Goal: Communication & Community: Share content

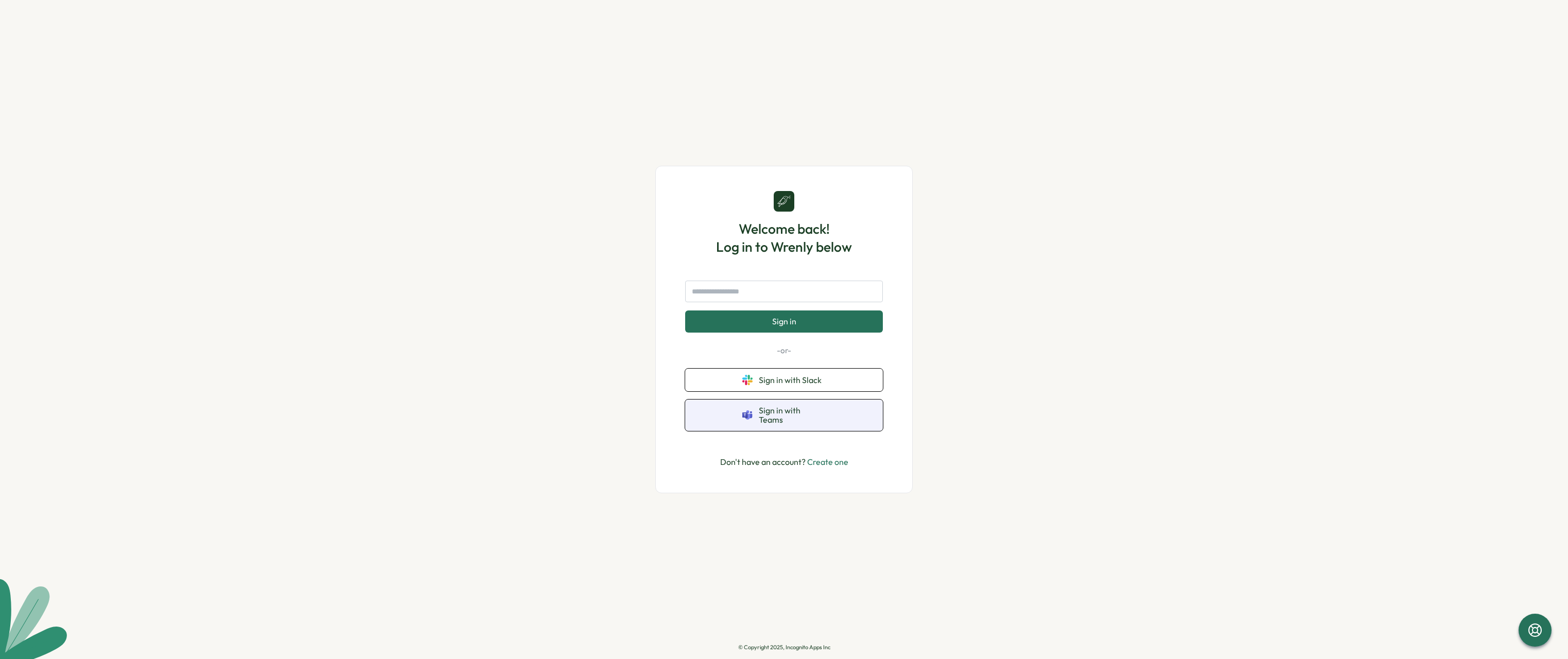
click at [812, 419] on span "Sign in with Teams" at bounding box center [792, 415] width 66 height 19
click at [775, 456] on p "Don't have an account? Create one" at bounding box center [784, 462] width 128 height 13
drag, startPoint x: 775, startPoint y: 453, endPoint x: 834, endPoint y: 460, distance: 59.4
click at [834, 460] on link "Create one" at bounding box center [828, 461] width 41 height 10
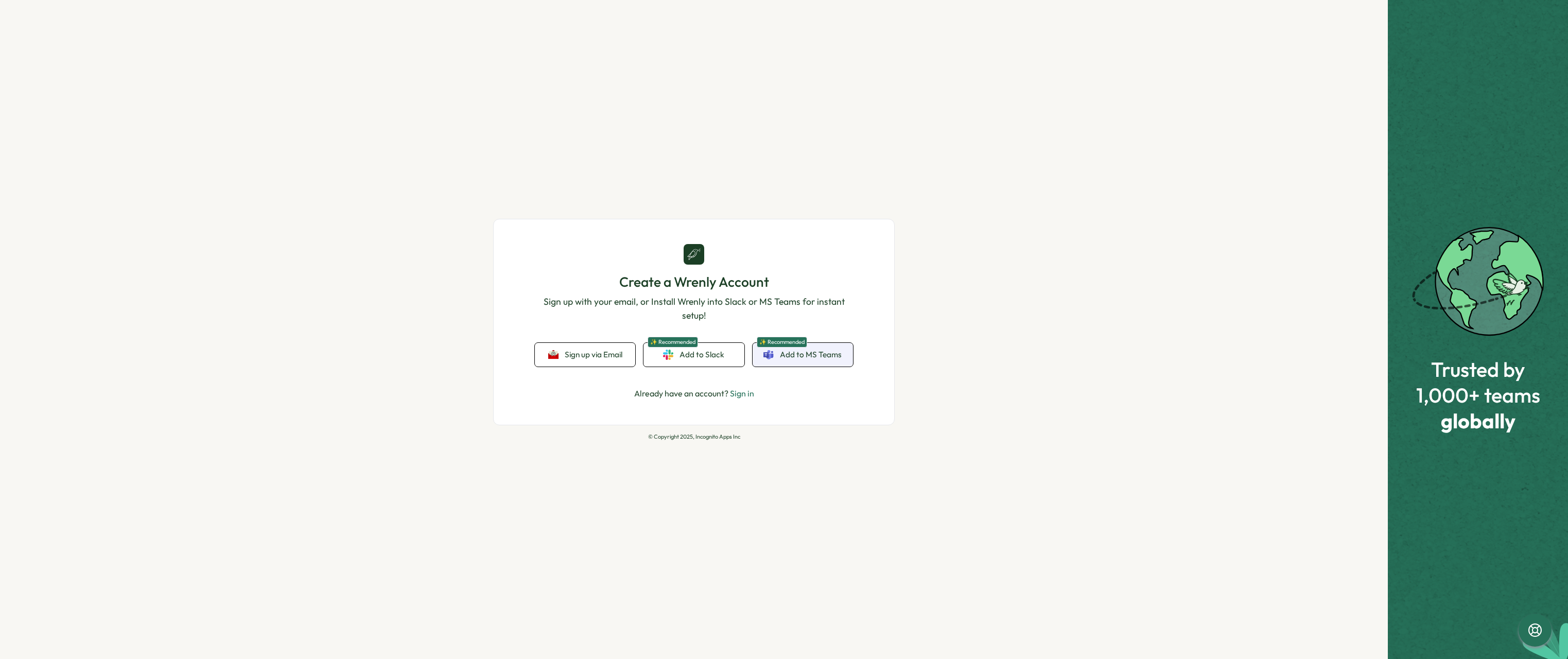
click at [805, 359] on span "Add to MS Teams" at bounding box center [811, 355] width 62 height 11
click at [611, 355] on span "Sign up via Email" at bounding box center [593, 355] width 58 height 9
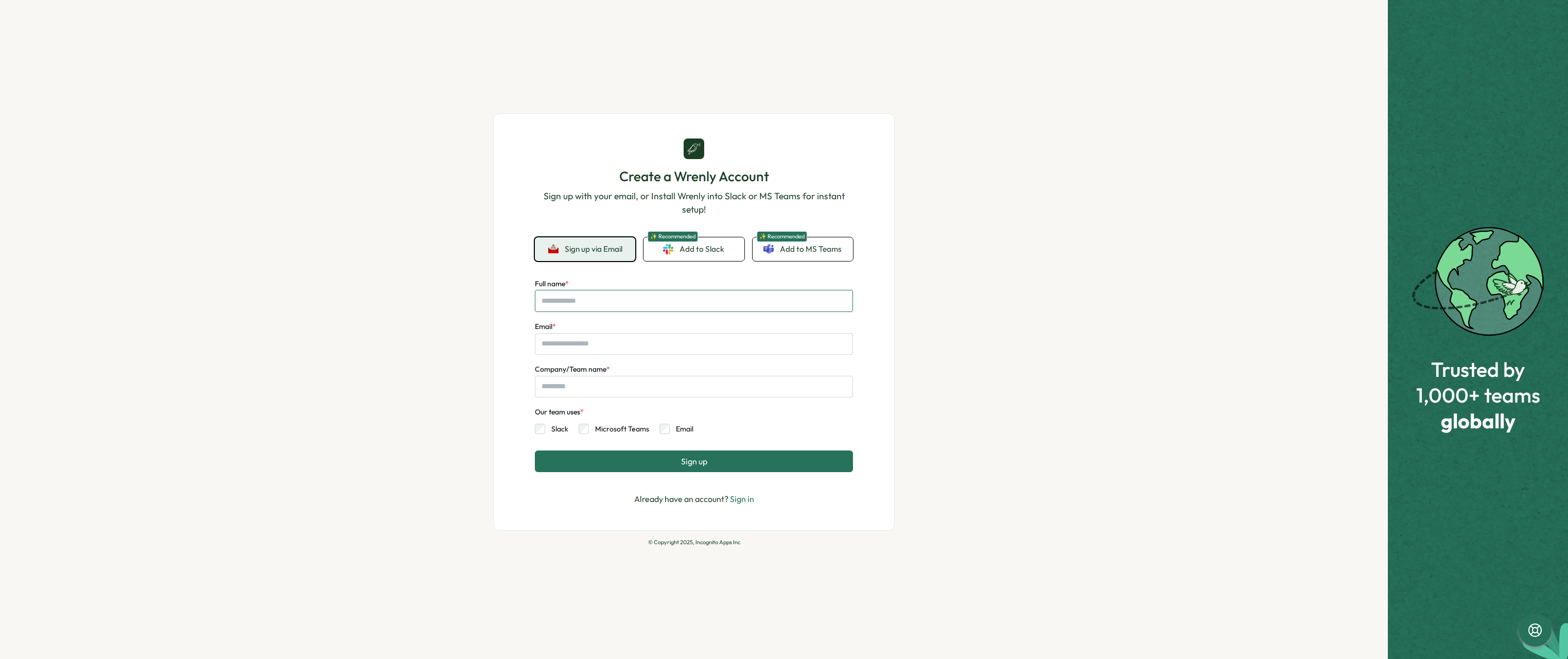
click at [621, 300] on input "Full name *" at bounding box center [694, 300] width 318 height 22
drag, startPoint x: 621, startPoint y: 300, endPoint x: 418, endPoint y: 289, distance: 203.3
click at [418, 289] on div "Create a Wrenly Account Sign up with your email, or Install Wrenly into Slack o…" at bounding box center [694, 330] width 1388 height 659
type input "********"
type input "**********"
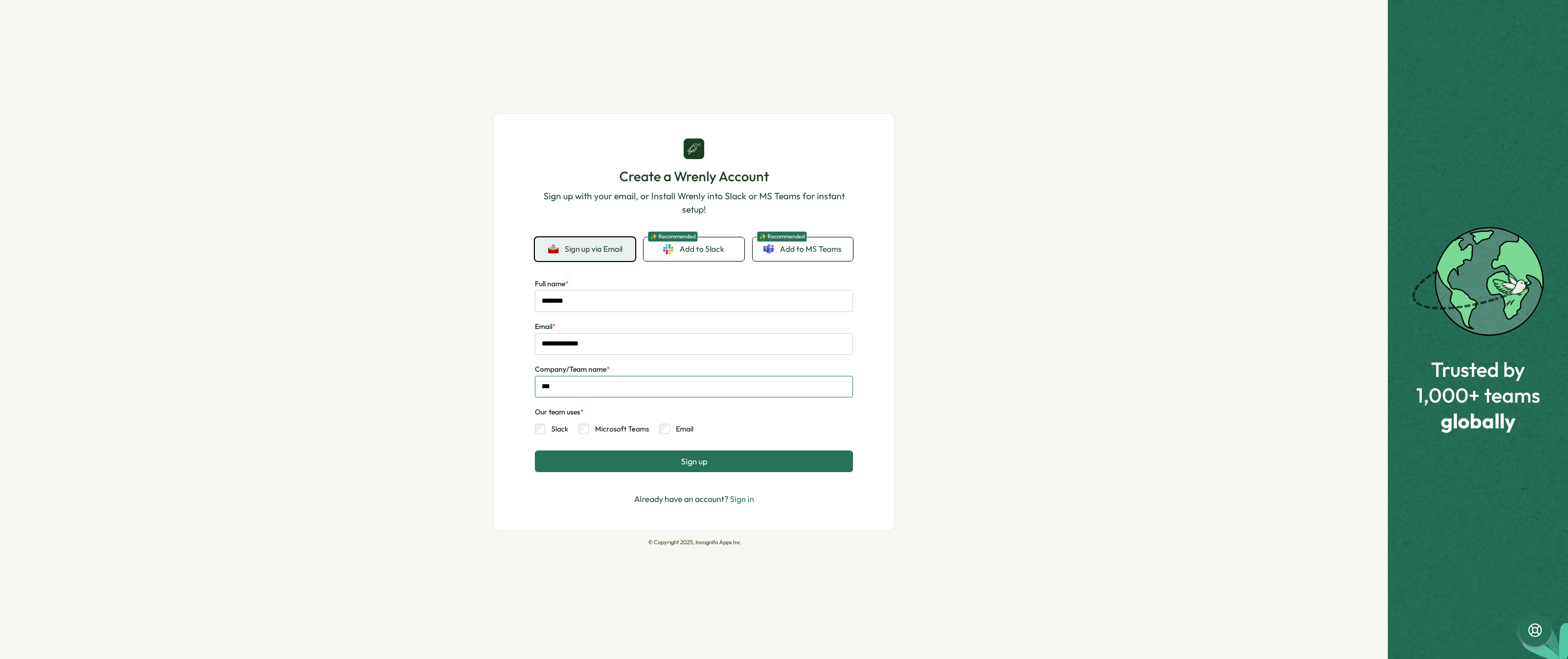
type input "***"
click at [506, 331] on div "**********" at bounding box center [694, 322] width 402 height 418
click at [610, 426] on label "Microsoft Teams" at bounding box center [619, 429] width 60 height 10
click at [710, 467] on button "Sign up" at bounding box center [694, 461] width 318 height 22
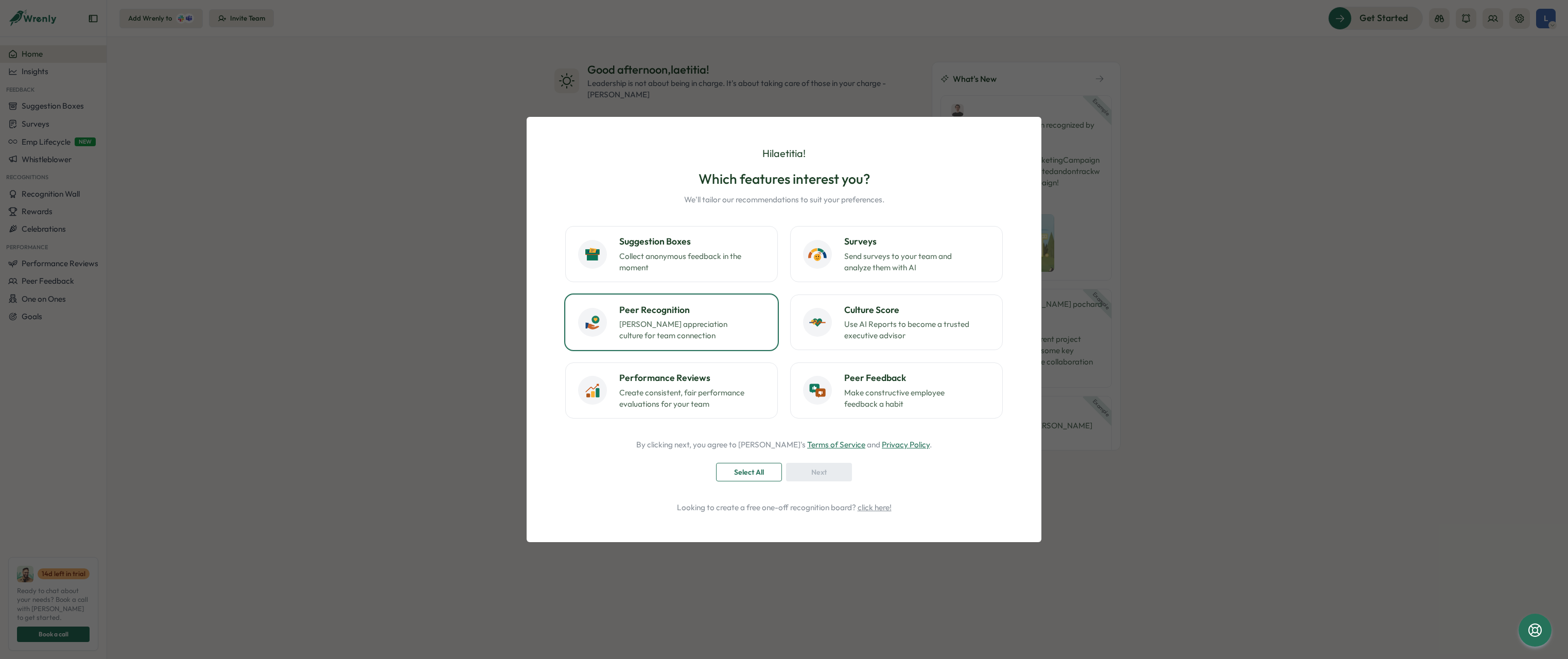
click at [755, 330] on div "Peer Recognition [PERSON_NAME] appreciation culture for team connection" at bounding box center [693, 322] width 146 height 38
drag, startPoint x: 755, startPoint y: 330, endPoint x: 682, endPoint y: 452, distance: 142.2
click at [682, 452] on div "Hi [PERSON_NAME] ! Which features interest you? We'll tailor our recommendation…" at bounding box center [784, 329] width 491 height 400
click at [791, 471] on button "Next" at bounding box center [819, 472] width 66 height 19
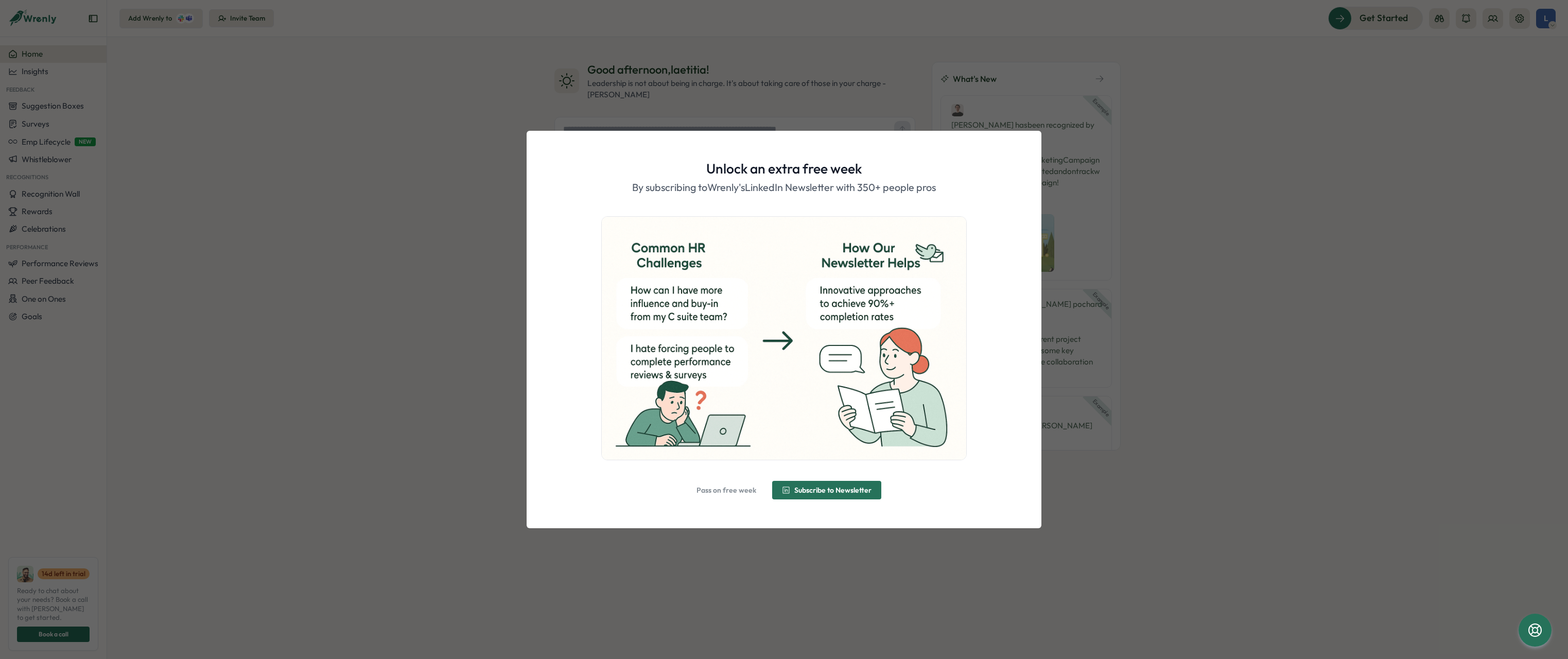
click at [734, 488] on span "Pass on free week" at bounding box center [726, 491] width 60 height 7
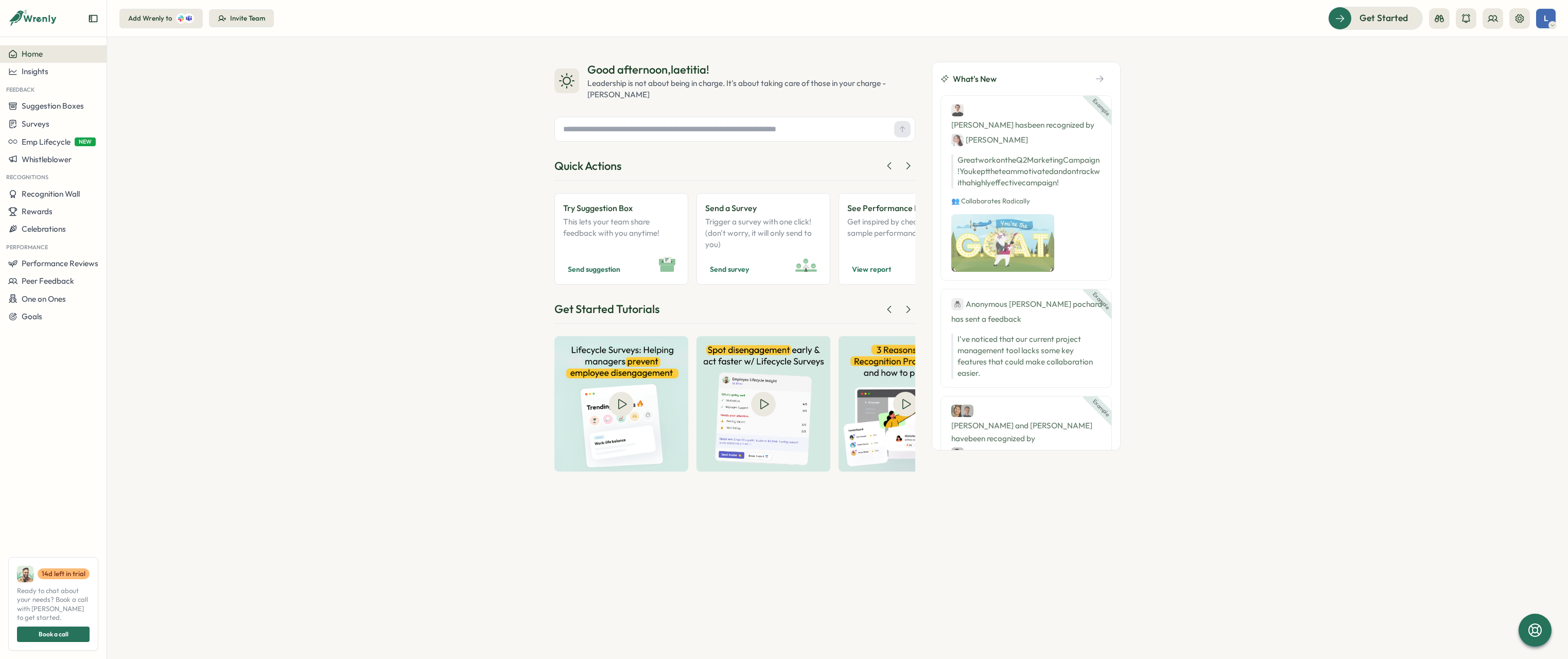
click at [1206, 140] on div "Good afternoon , laetitia ! Leadership is not about being in charge. It's about…" at bounding box center [837, 348] width 1461 height 622
click at [252, 154] on div "Good afternoon , laetitia ! Leadership is not about being in charge. It's about…" at bounding box center [837, 348] width 1461 height 622
click at [81, 194] on div "Recognition Wall" at bounding box center [53, 194] width 90 height 9
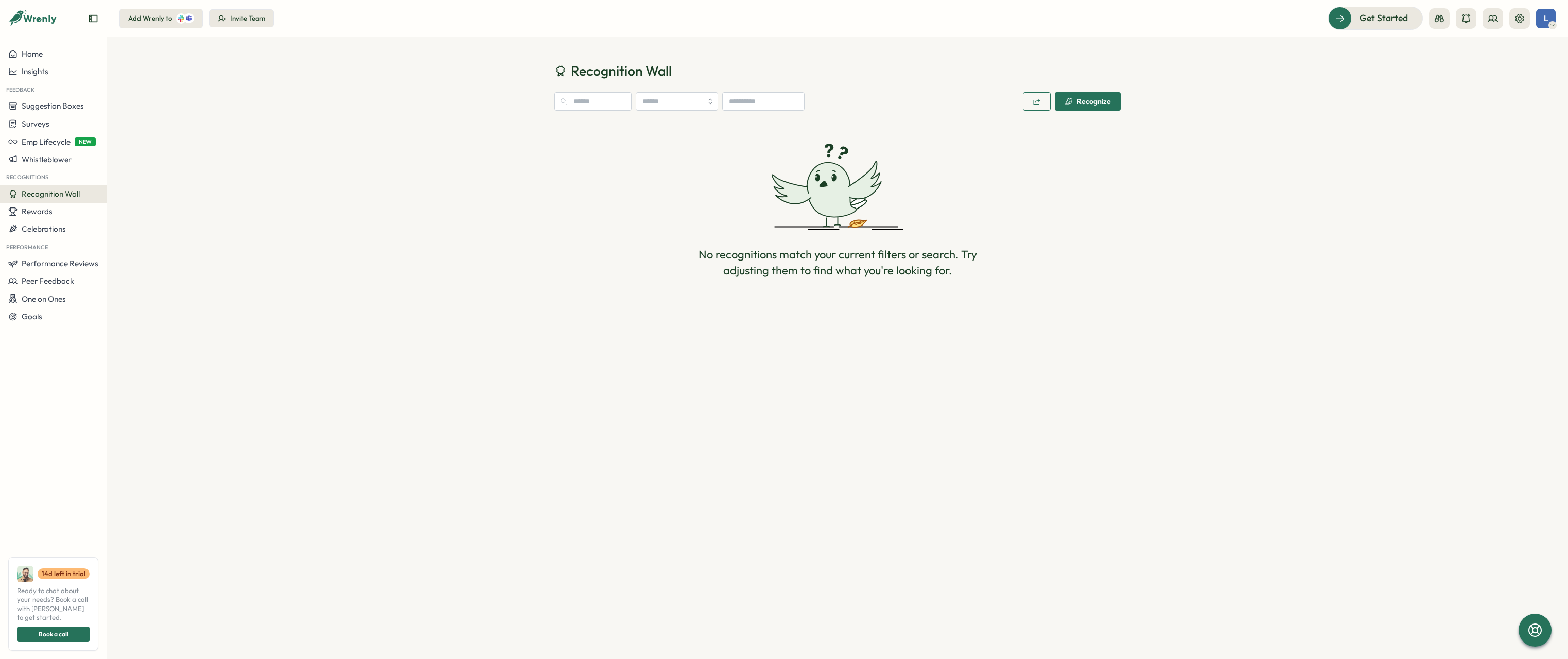
click at [1073, 254] on div "No recognitions match your current filters or search. Try adjusting them to fin…" at bounding box center [837, 211] width 566 height 176
click at [1363, 22] on span "Get Started" at bounding box center [1370, 18] width 49 height 13
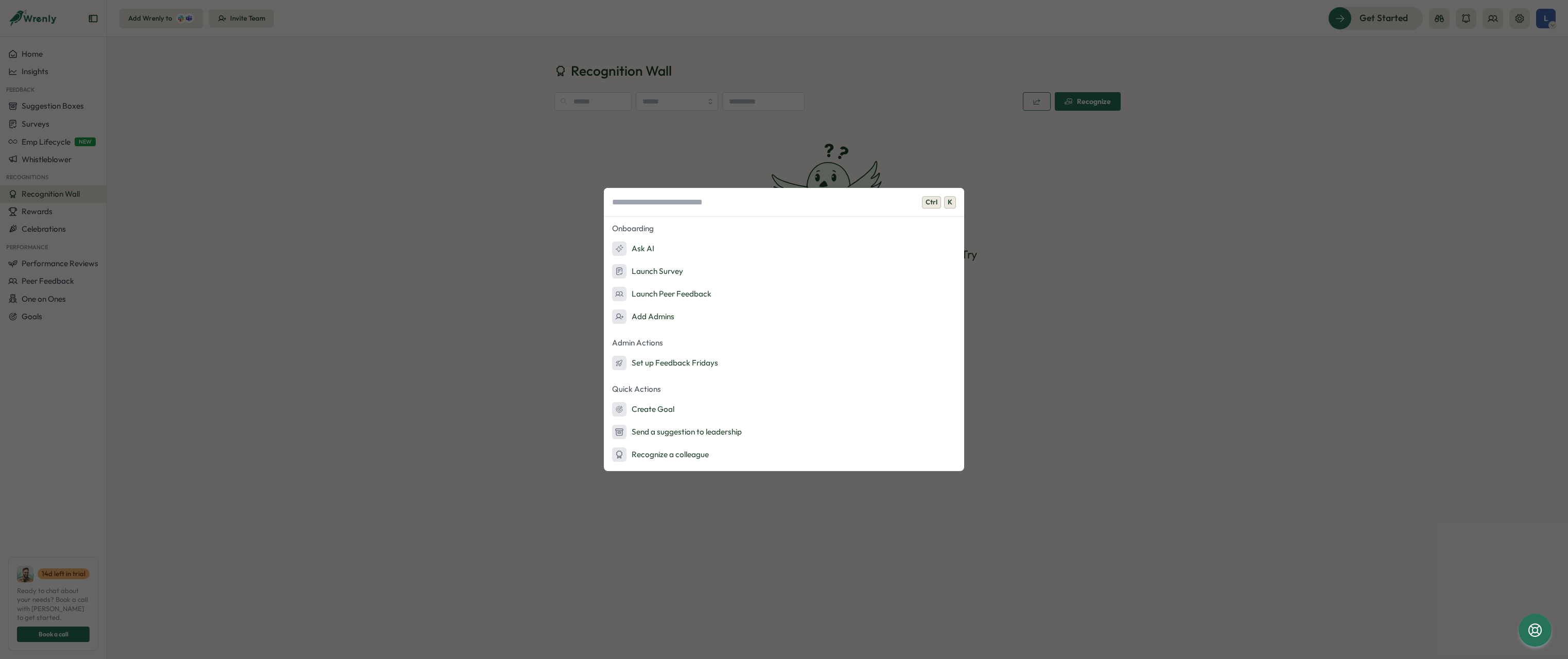
click at [412, 349] on div "Ctrl K Onboarding Ask AI Launch Survey Launch Peer Feedback Add Admins Admin Ac…" at bounding box center [784, 330] width 1568 height 659
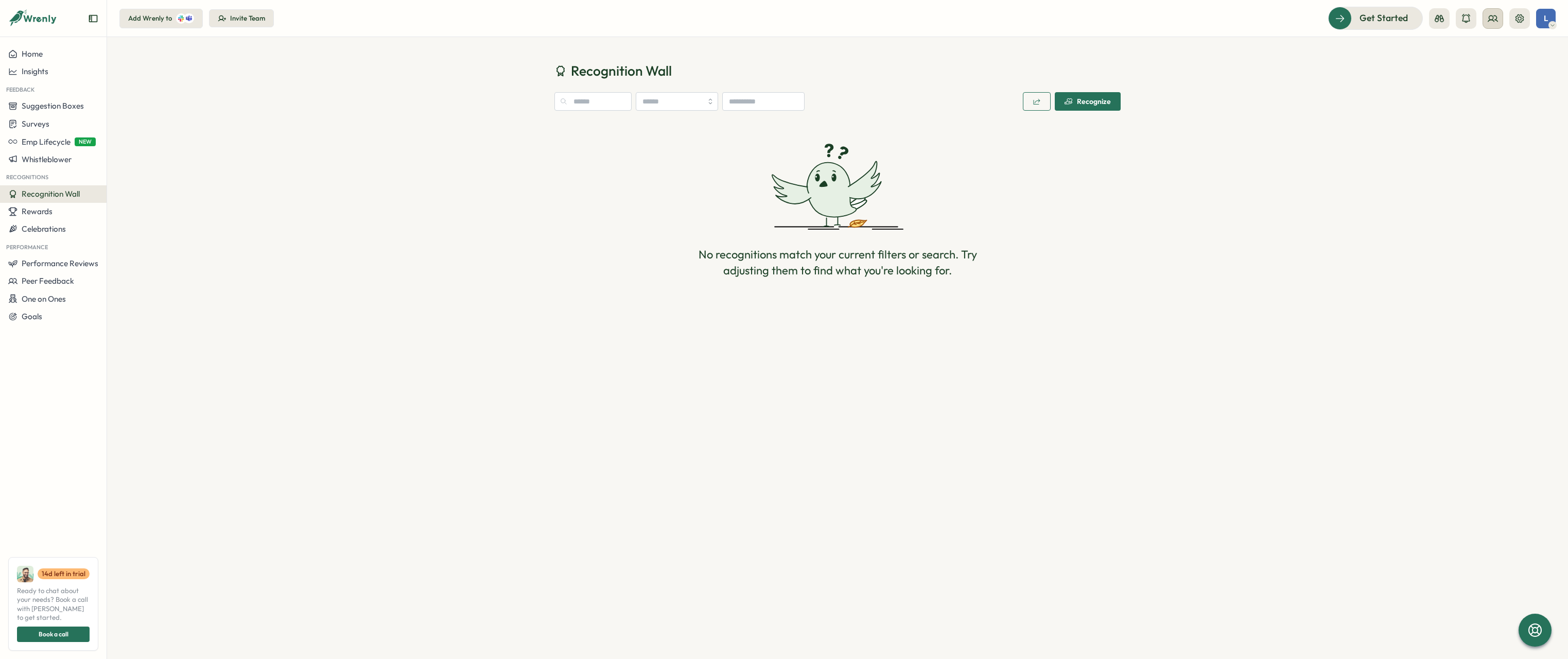
click at [1495, 18] on icon at bounding box center [1492, 18] width 10 height 10
click at [1462, 19] on icon at bounding box center [1466, 18] width 10 height 10
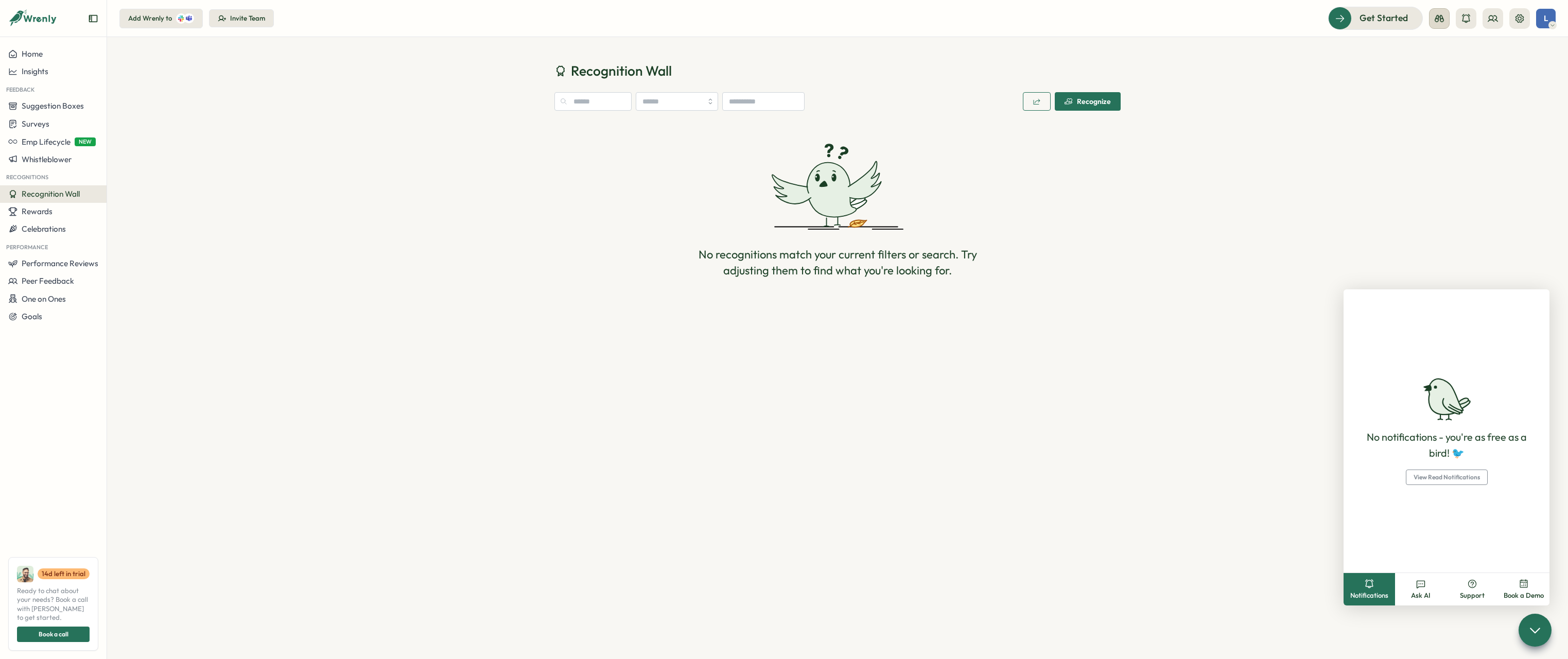
click at [1442, 20] on icon at bounding box center [1439, 18] width 10 height 10
click at [1375, 64] on div "Recognition Wall Recognize No recognitions match your current filters or search…" at bounding box center [837, 181] width 1461 height 286
click at [1399, 26] on div at bounding box center [1375, 18] width 94 height 22
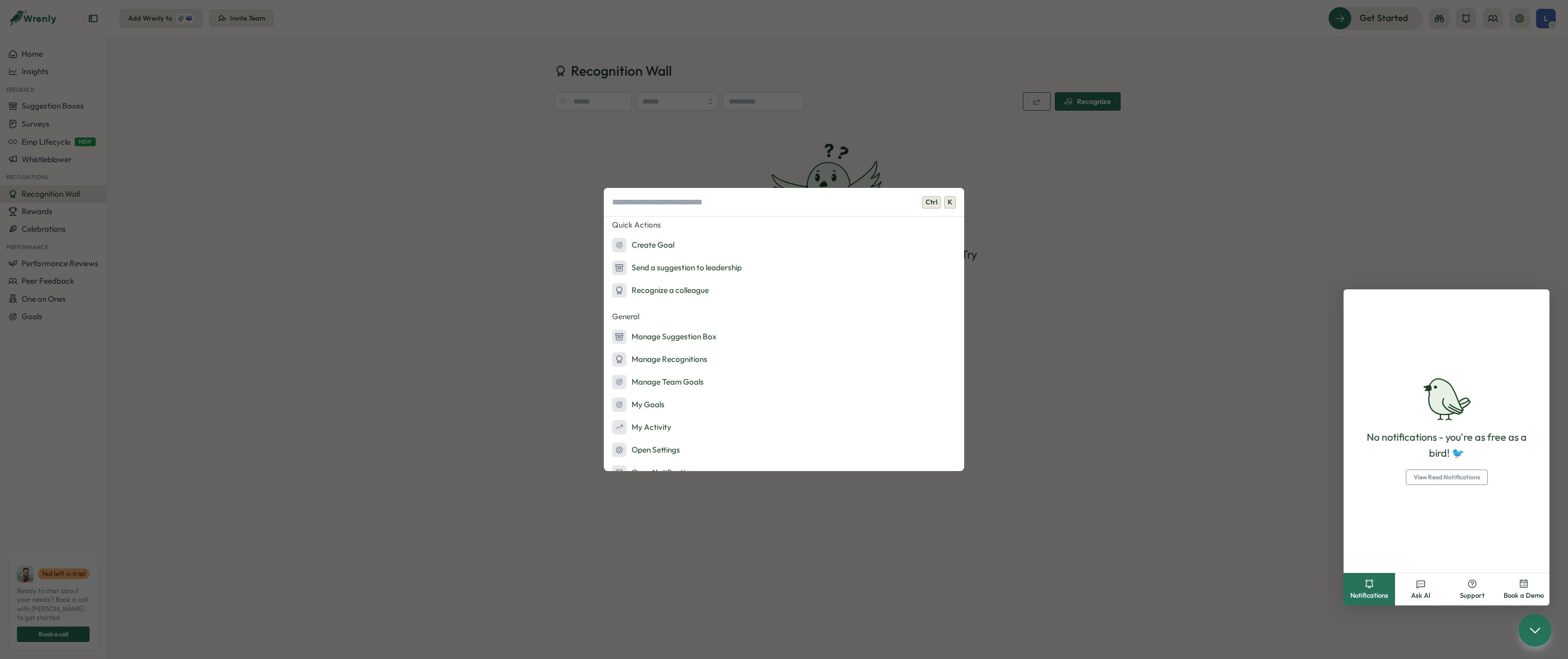
scroll to position [180, 0]
click at [535, 373] on div "Ctrl K Onboarding Ask AI Launch Survey Launch Peer Feedback Add Admins Admin Ac…" at bounding box center [784, 330] width 1568 height 659
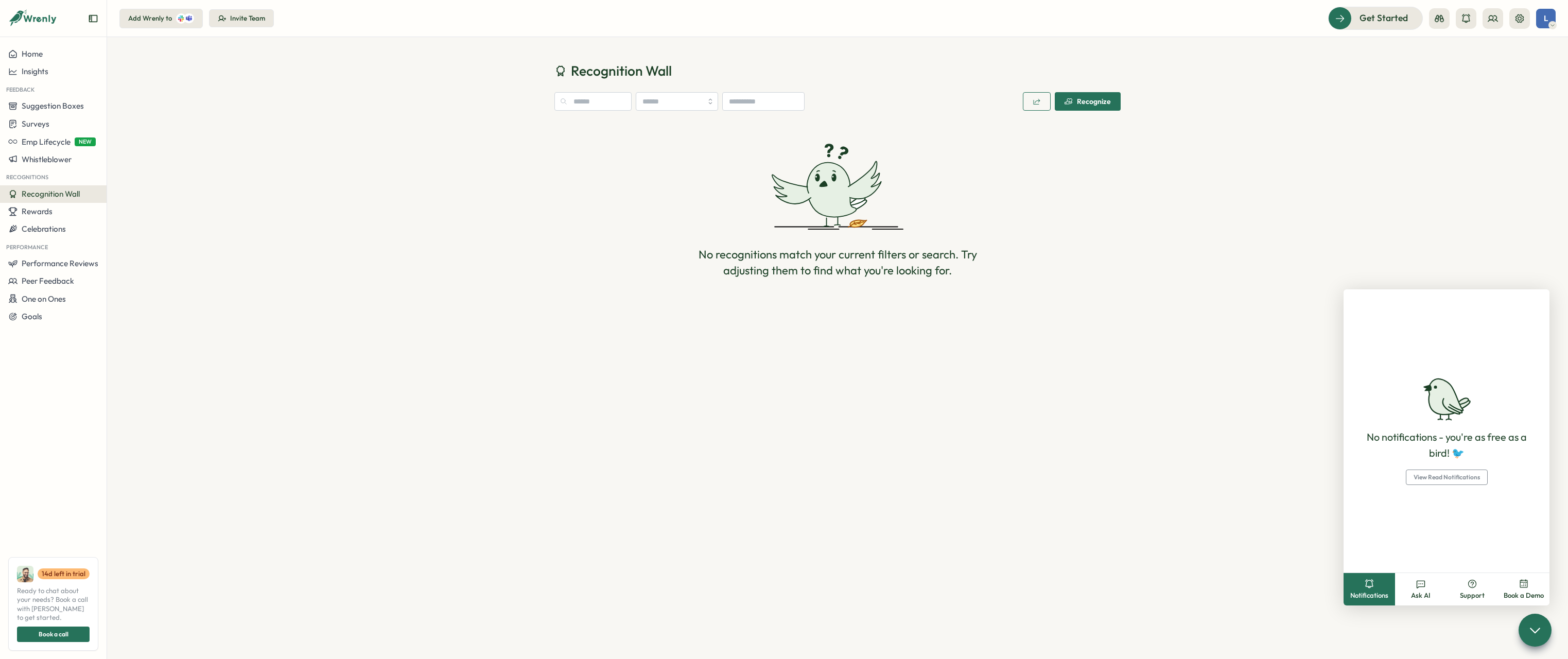
click at [1062, 101] on button "Recognize" at bounding box center [1088, 101] width 66 height 19
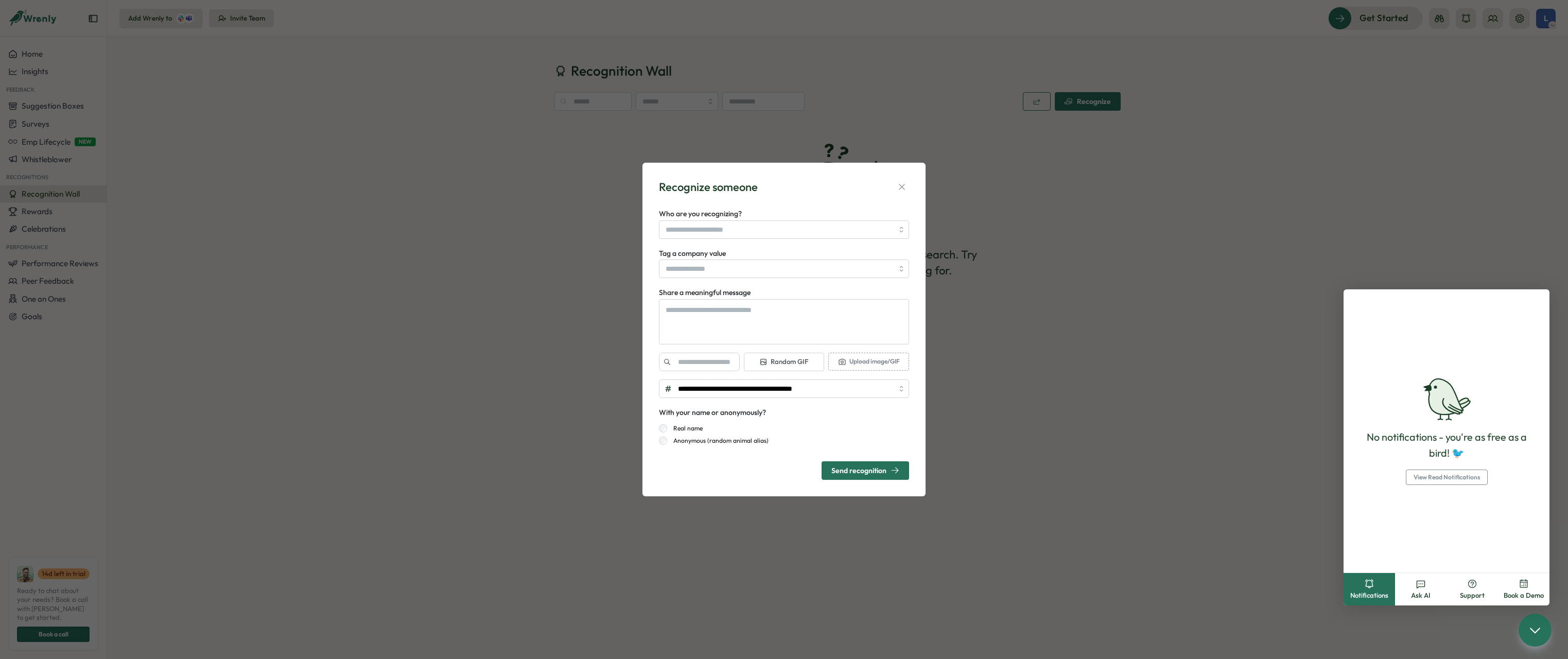
type textarea "*"
click at [976, 469] on div "**********" at bounding box center [784, 330] width 1568 height 659
click at [901, 180] on button "button" at bounding box center [901, 186] width 14 height 14
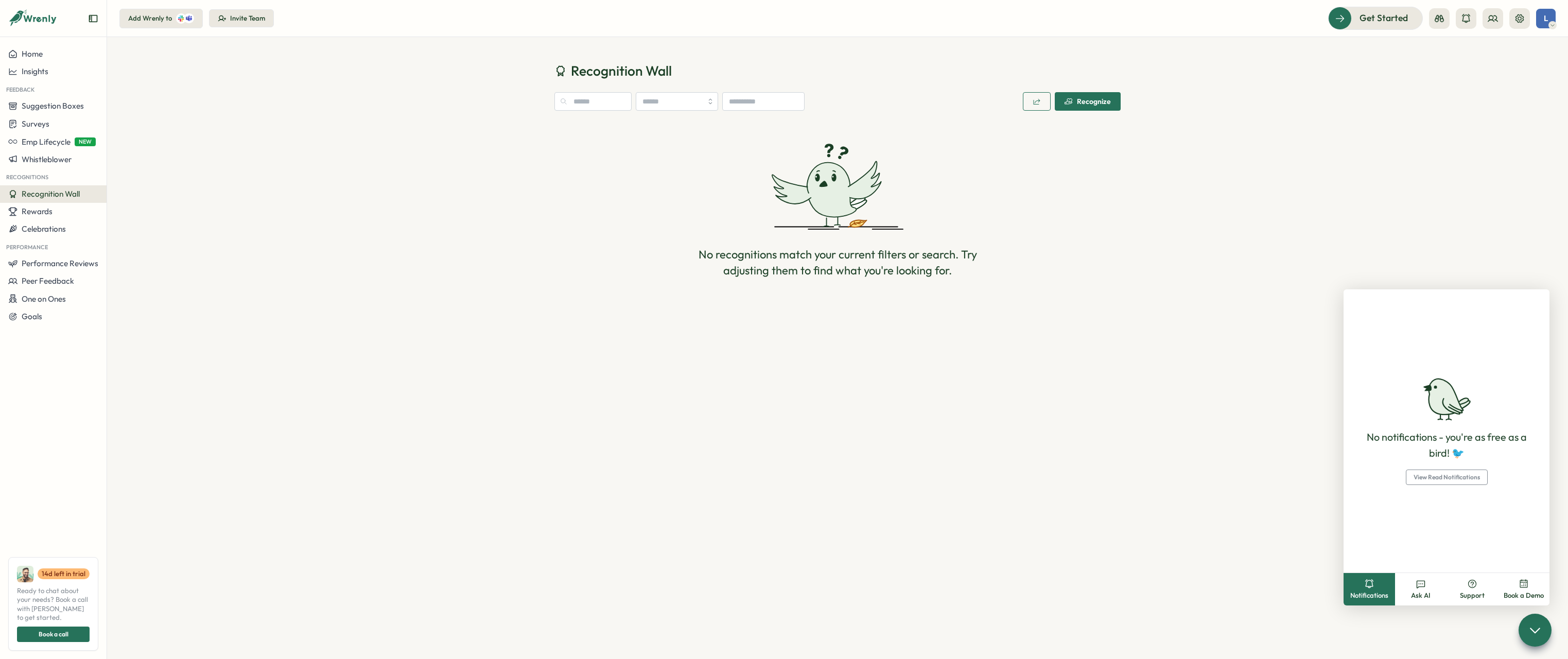
click at [90, 15] on icon "Expand sidebar" at bounding box center [93, 19] width 8 height 7
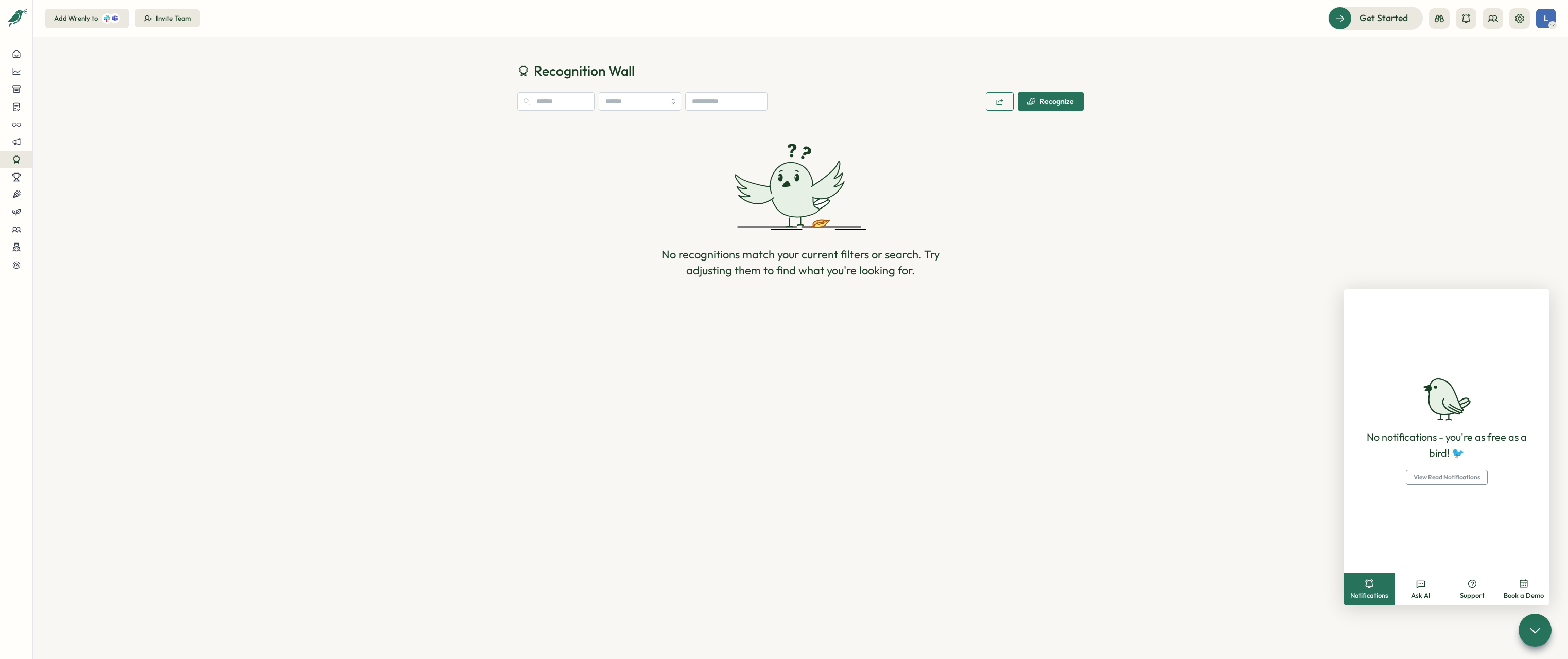
click at [90, 15] on div "Add Wrenly to" at bounding box center [76, 19] width 44 height 9
